Goal: Share content

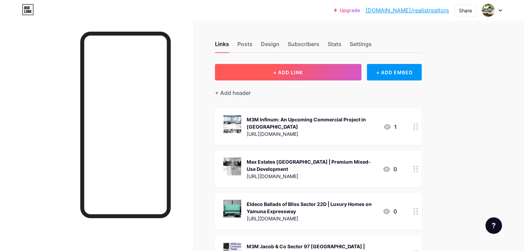
click at [308, 69] on button "+ ADD LINK" at bounding box center [288, 72] width 146 height 17
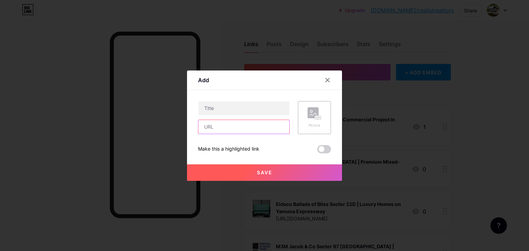
click at [238, 130] on input "text" at bounding box center [243, 127] width 91 height 14
paste input "[URL][DOMAIN_NAME]"
type input "[URL][DOMAIN_NAME]"
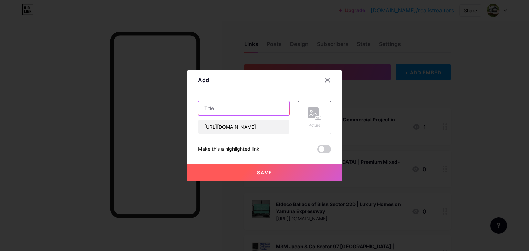
click at [215, 104] on input "text" at bounding box center [243, 109] width 91 height 14
paste input "Smart World [GEOGRAPHIC_DATA] | Upcoming Commercial Projects"
type input "Smart World [GEOGRAPHIC_DATA] | Upcoming Commercial Projects"
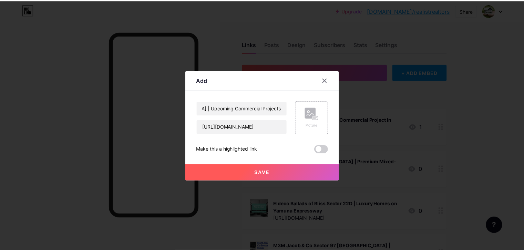
scroll to position [0, 0]
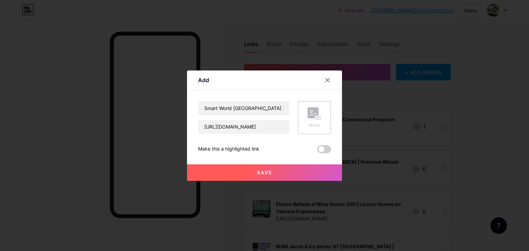
click at [317, 117] on icon at bounding box center [317, 118] width 2 height 2
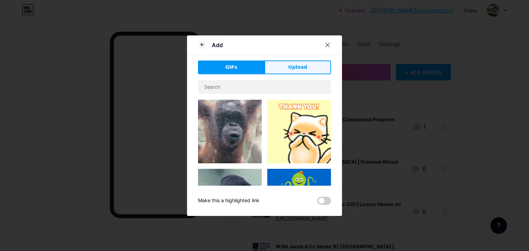
click at [297, 68] on span "Upload" at bounding box center [297, 67] width 19 height 7
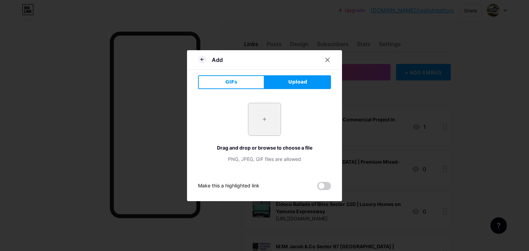
click at [265, 126] on input "file" at bounding box center [264, 119] width 32 height 32
type input "C:\fakepath\3.jpg"
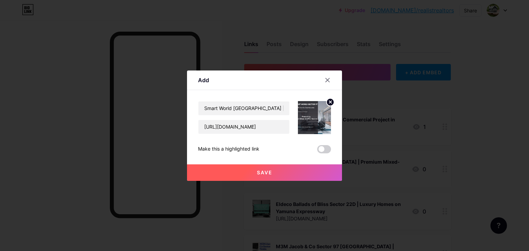
click at [294, 174] on button "Save" at bounding box center [264, 173] width 155 height 17
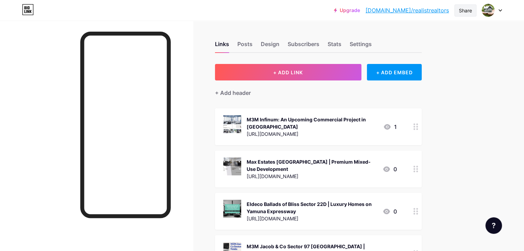
click at [462, 9] on div "Share" at bounding box center [465, 10] width 13 height 7
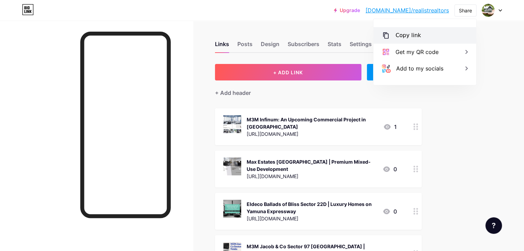
click at [397, 35] on div "Copy link" at bounding box center [407, 35] width 25 height 8
